Goal: Task Accomplishment & Management: Manage account settings

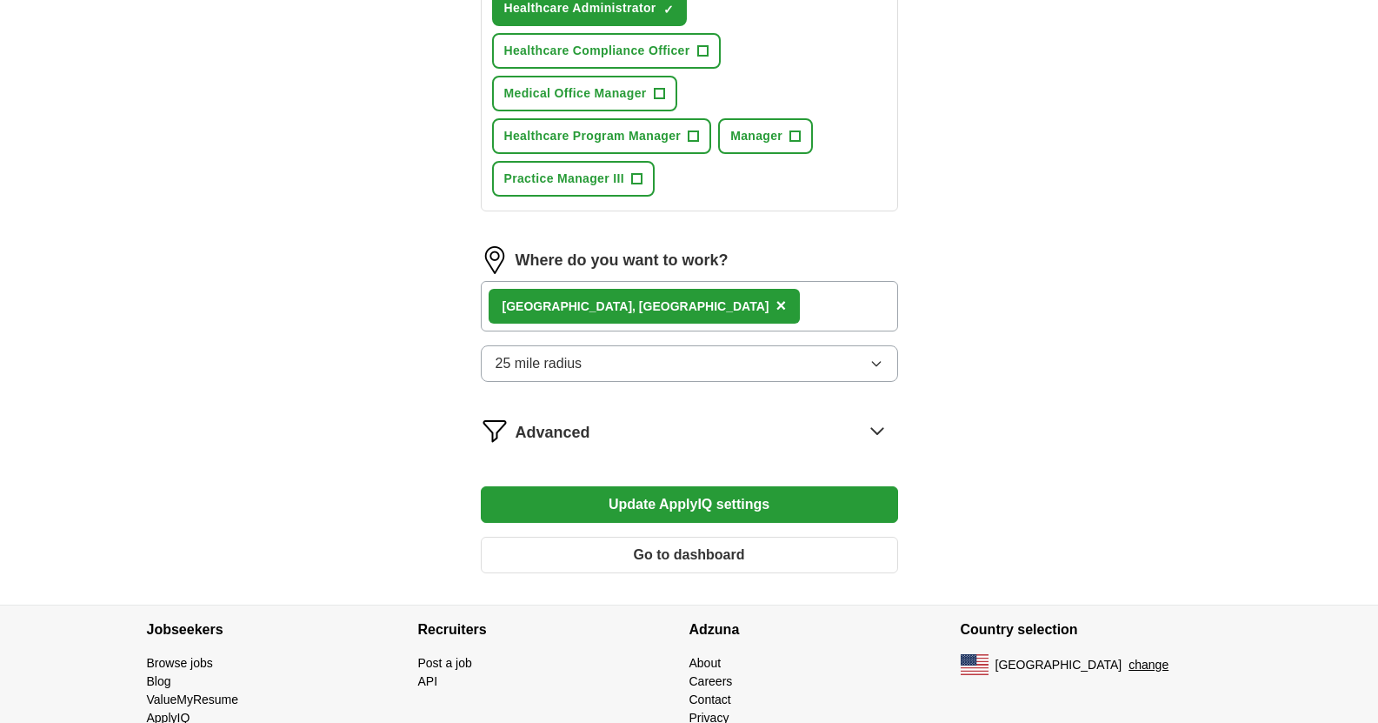
scroll to position [1043, 0]
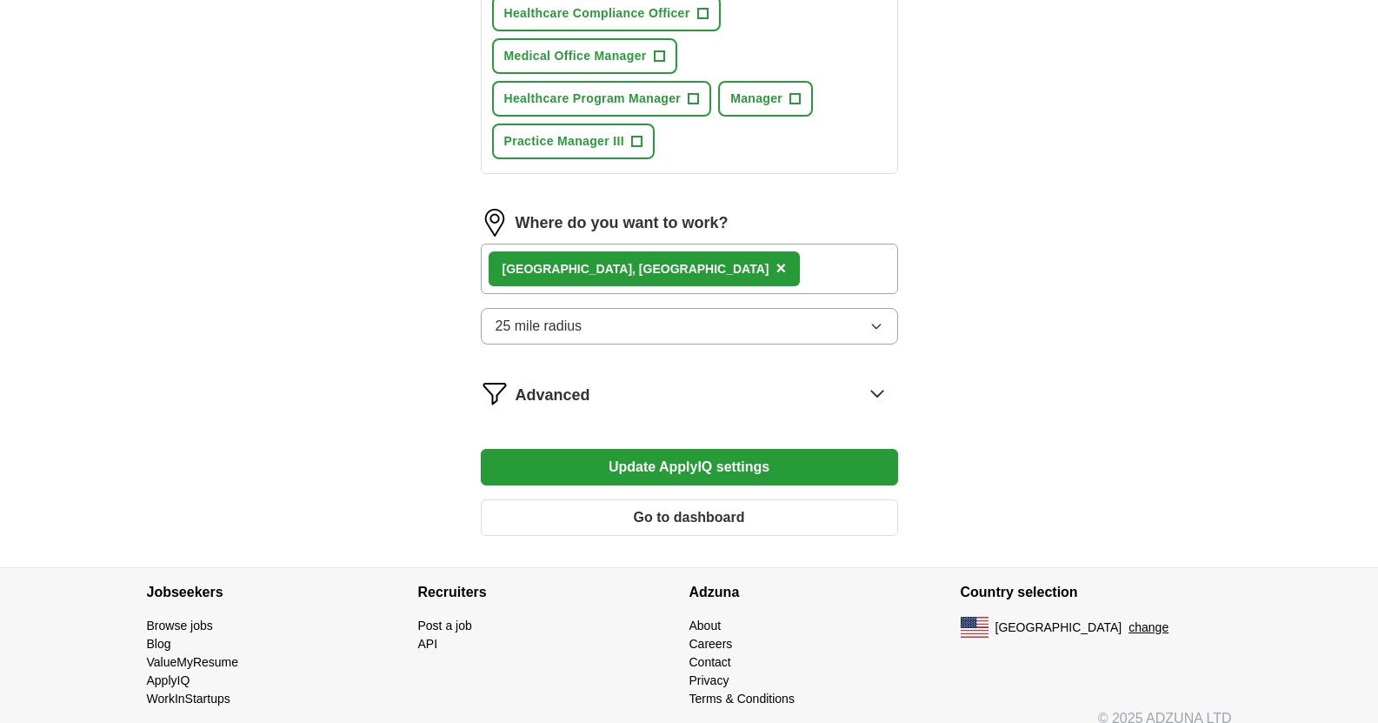
click at [874, 324] on icon "button" at bounding box center [877, 326] width 14 height 14
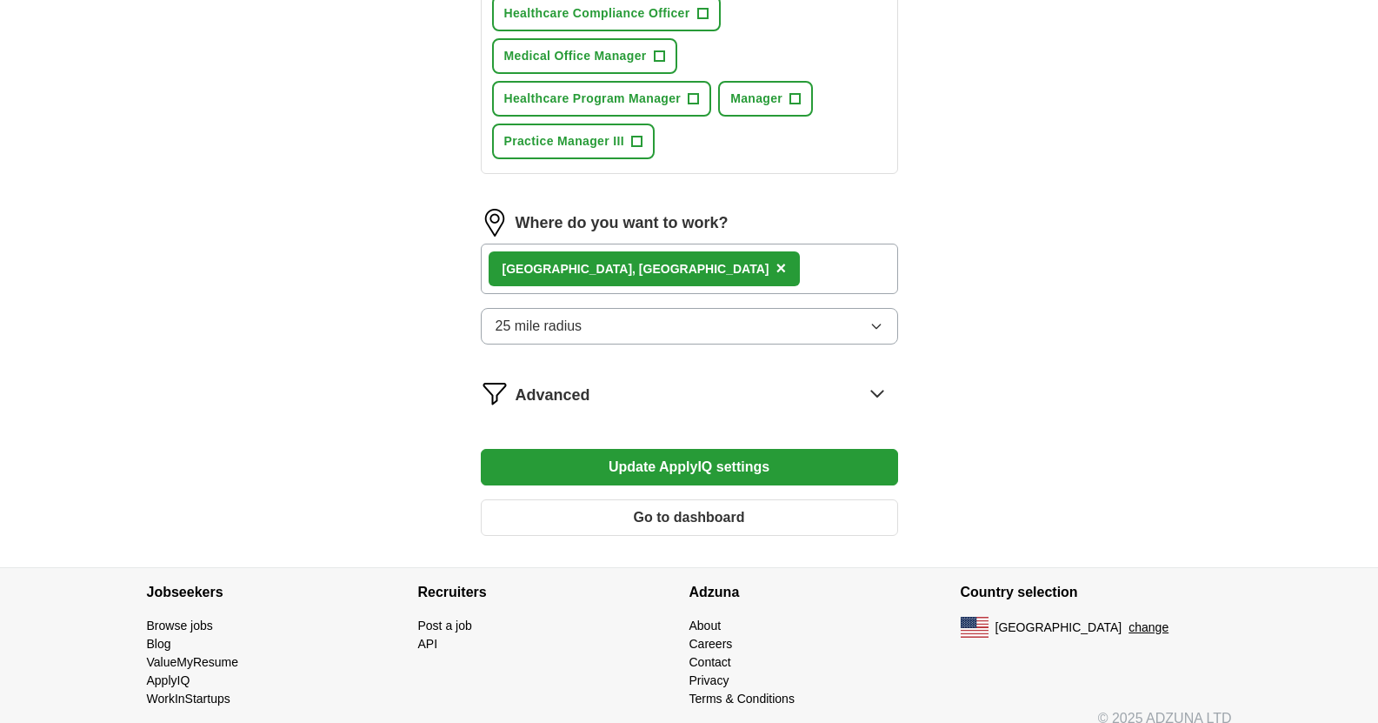
click at [663, 465] on button "Update ApplyIQ settings" at bounding box center [689, 467] width 417 height 37
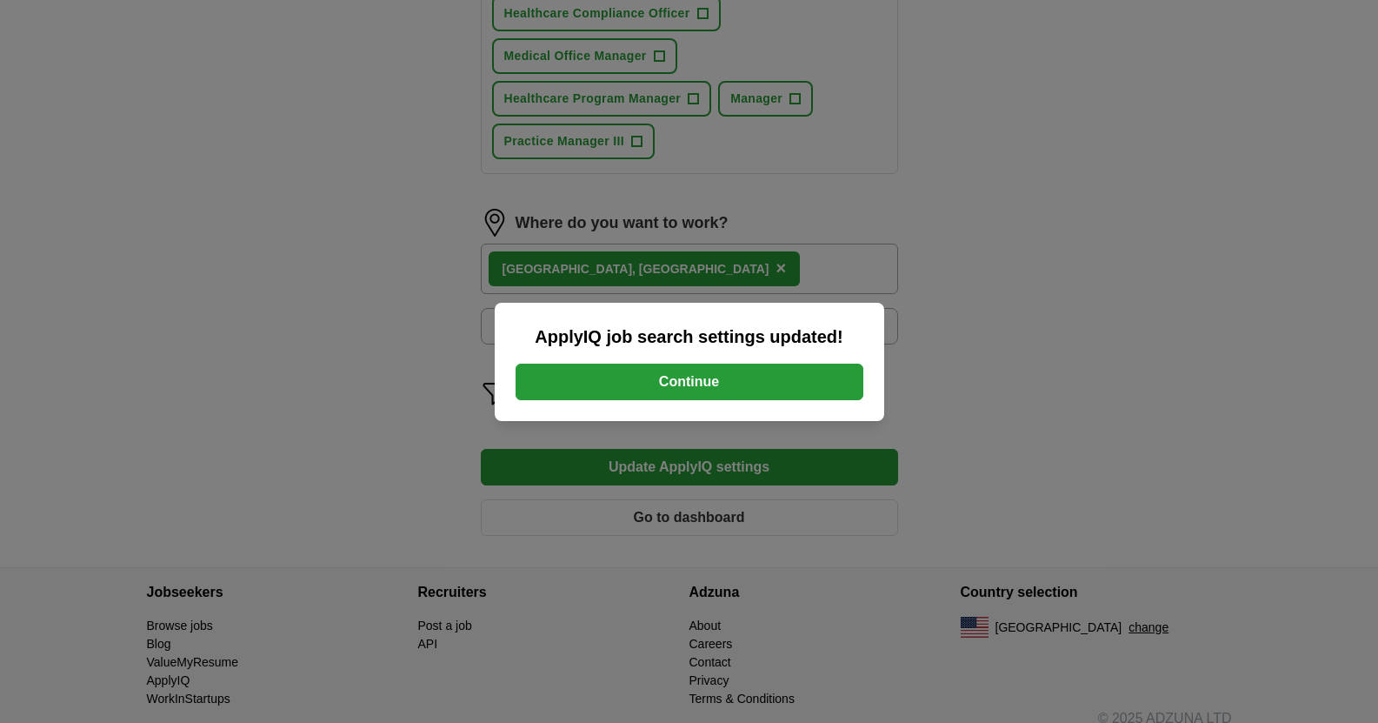
click at [688, 394] on button "Continue" at bounding box center [690, 381] width 348 height 37
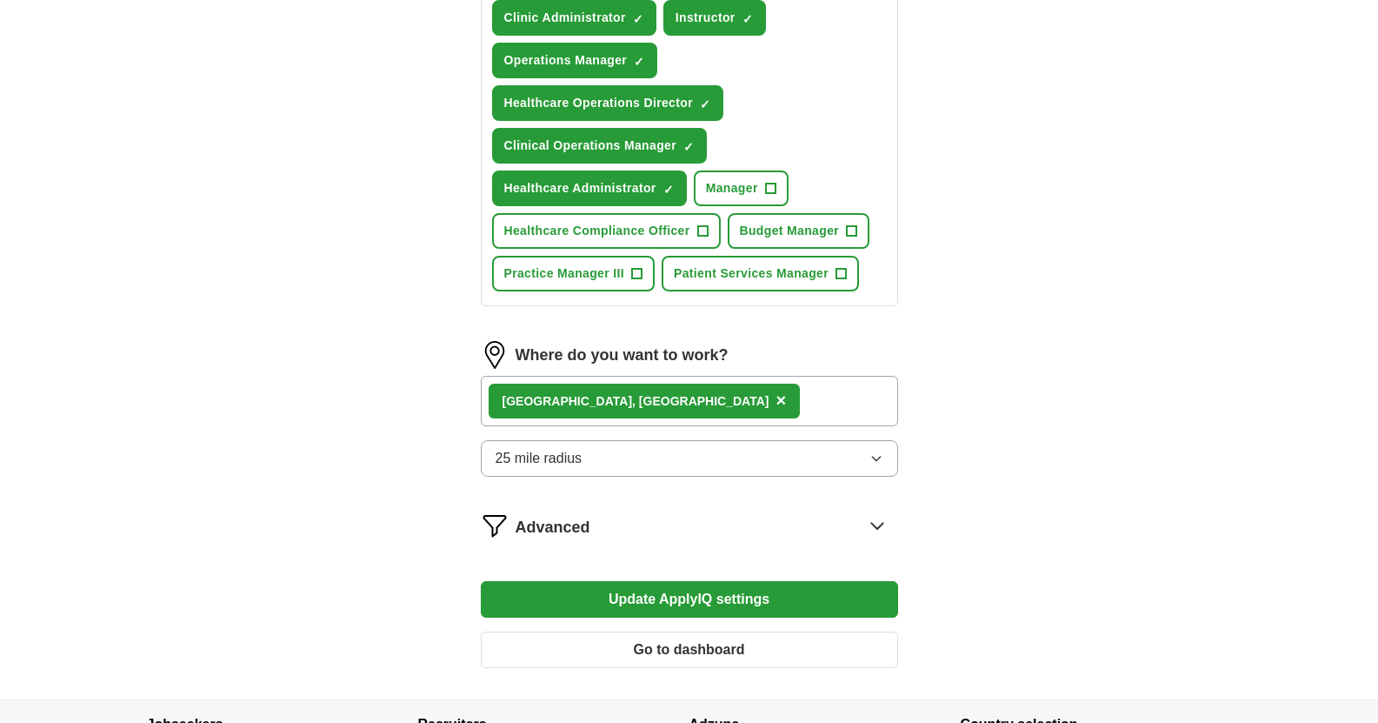
scroll to position [870, 0]
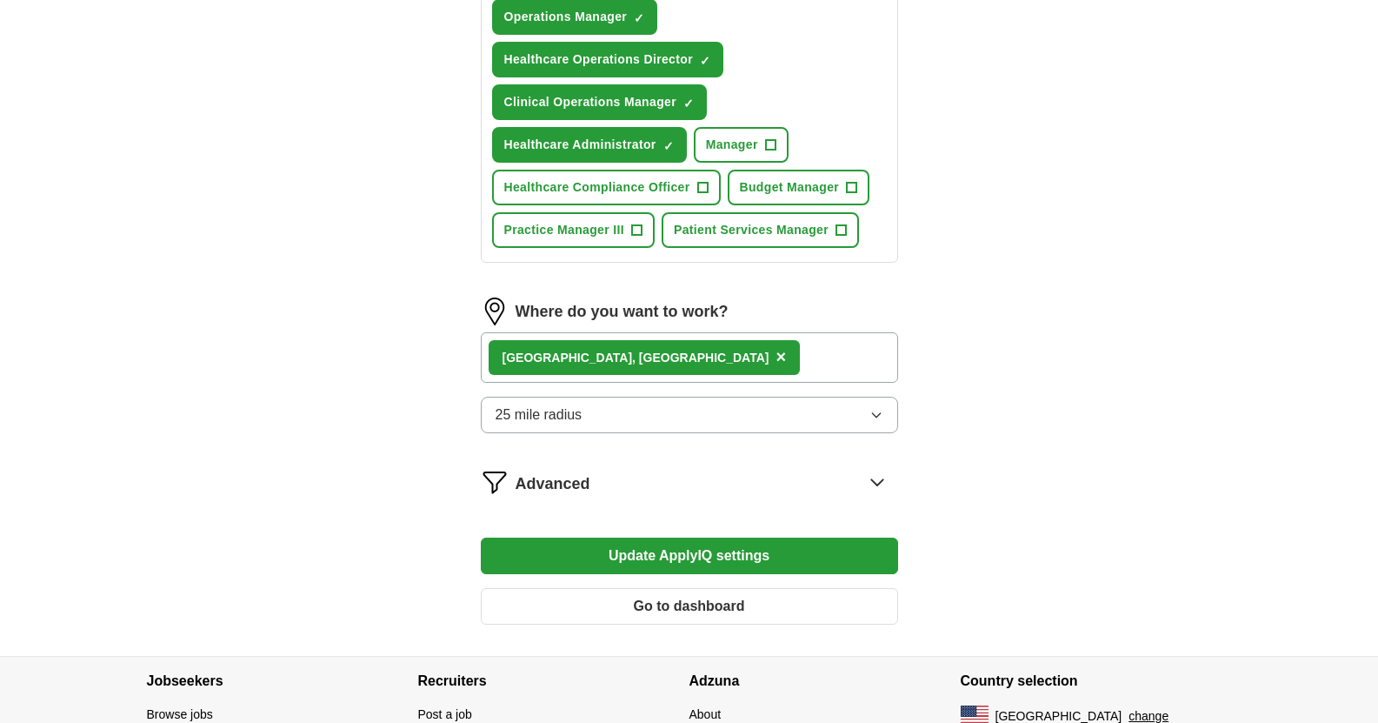
click at [872, 482] on icon at bounding box center [877, 482] width 28 height 28
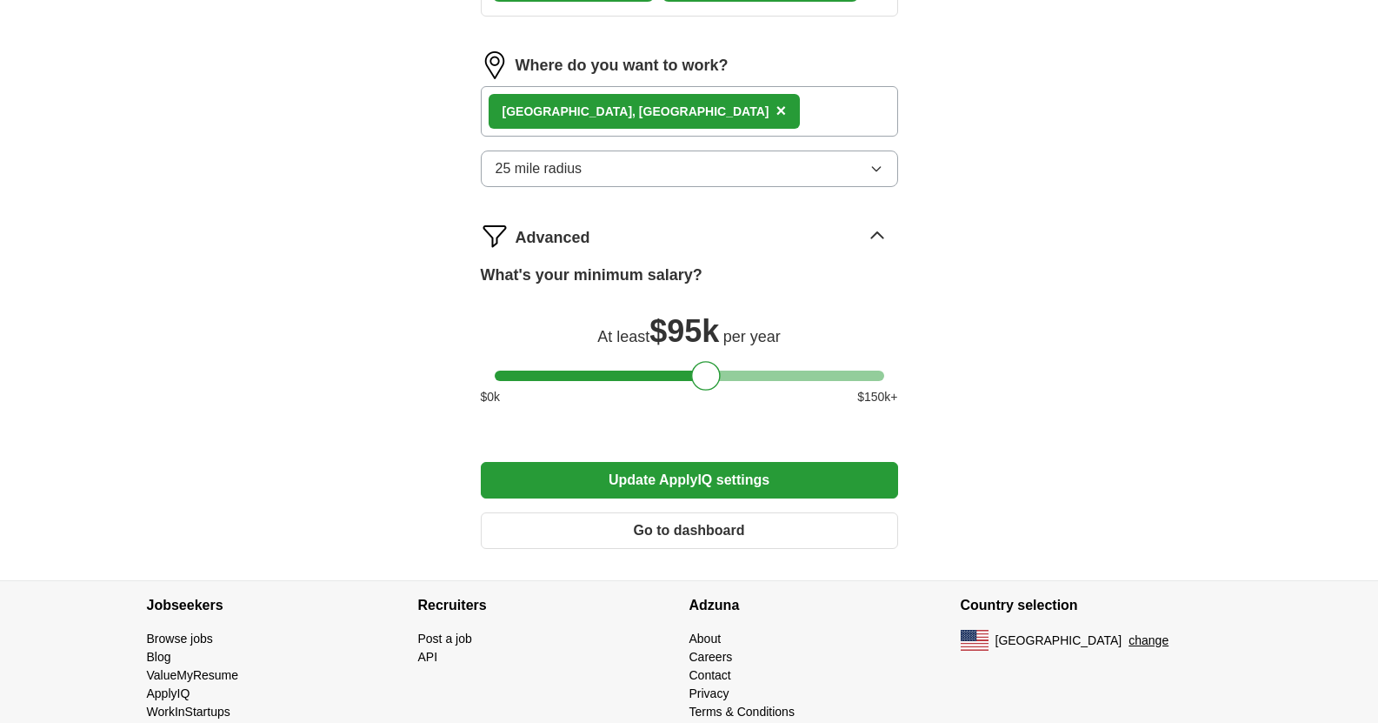
scroll to position [1149, 0]
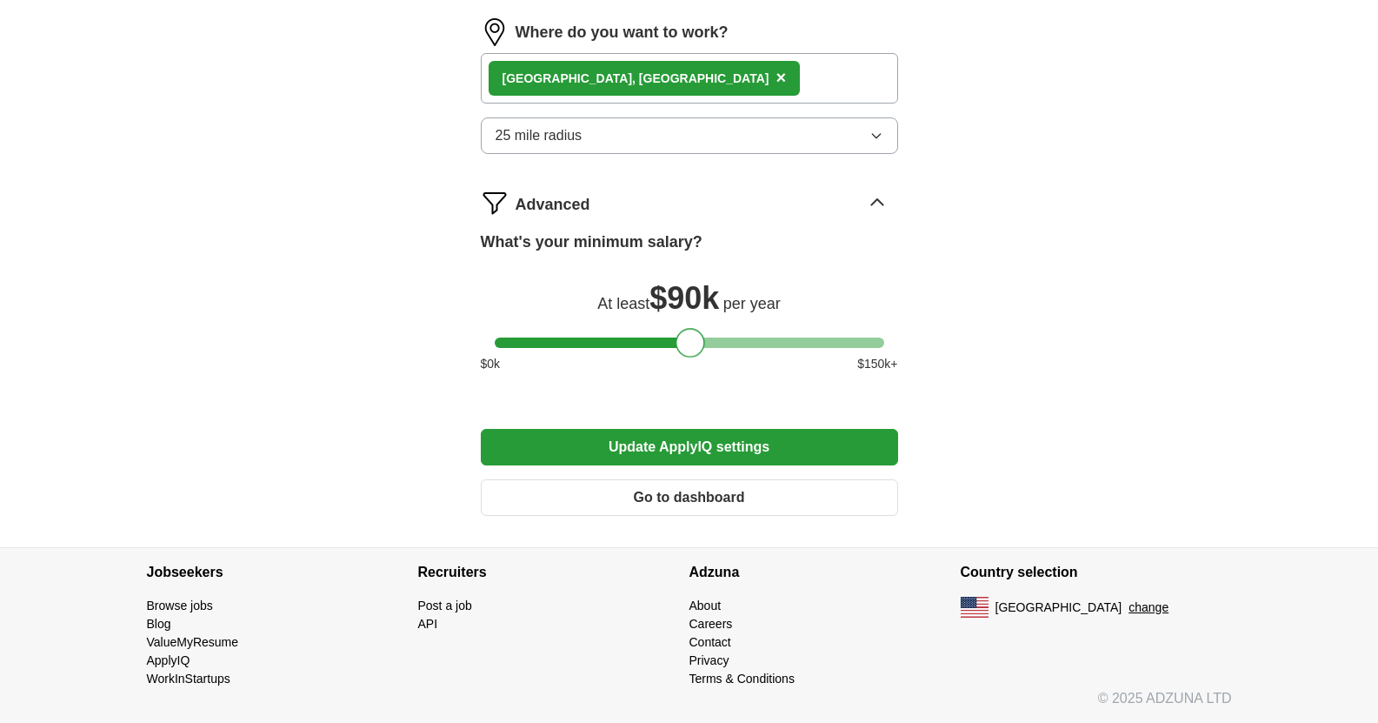
click at [690, 344] on div at bounding box center [690, 342] width 390 height 10
click at [684, 444] on button "Update ApplyIQ settings" at bounding box center [689, 447] width 417 height 37
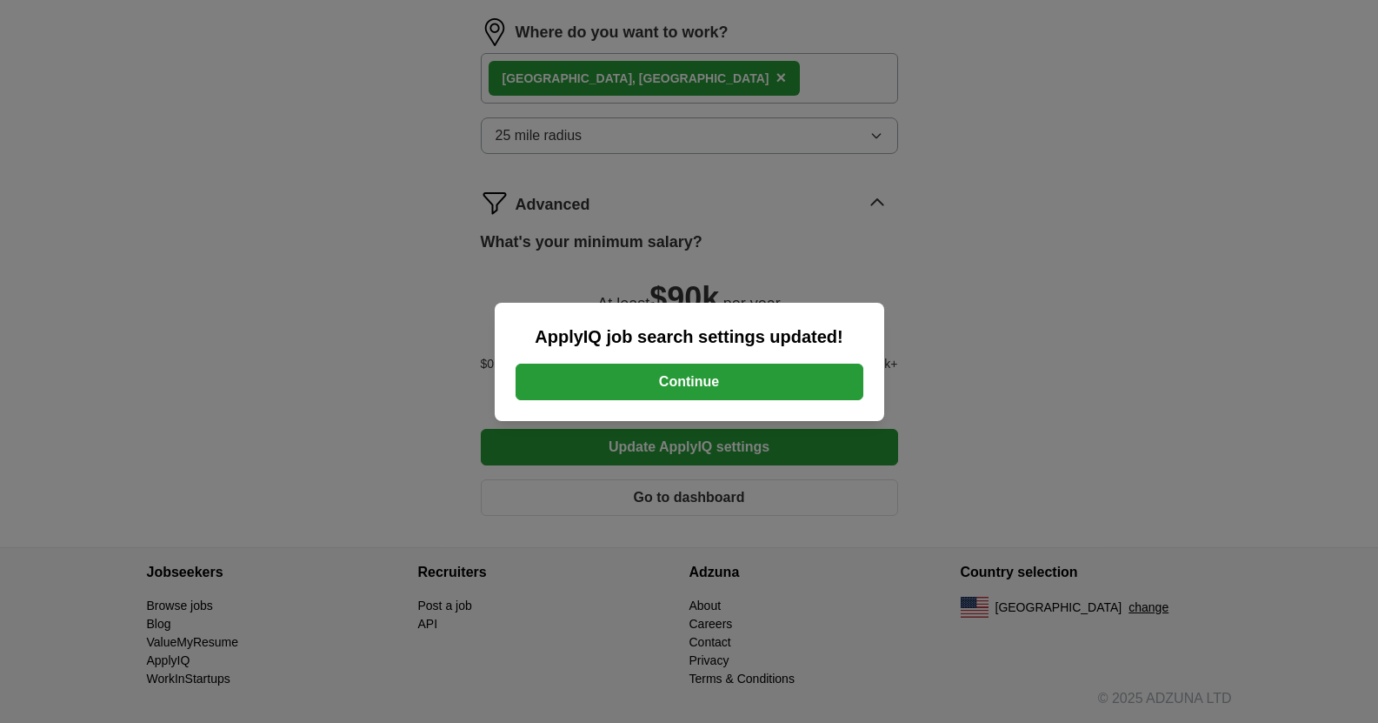
click at [694, 389] on button "Continue" at bounding box center [690, 381] width 348 height 37
